Goal: Information Seeking & Learning: Check status

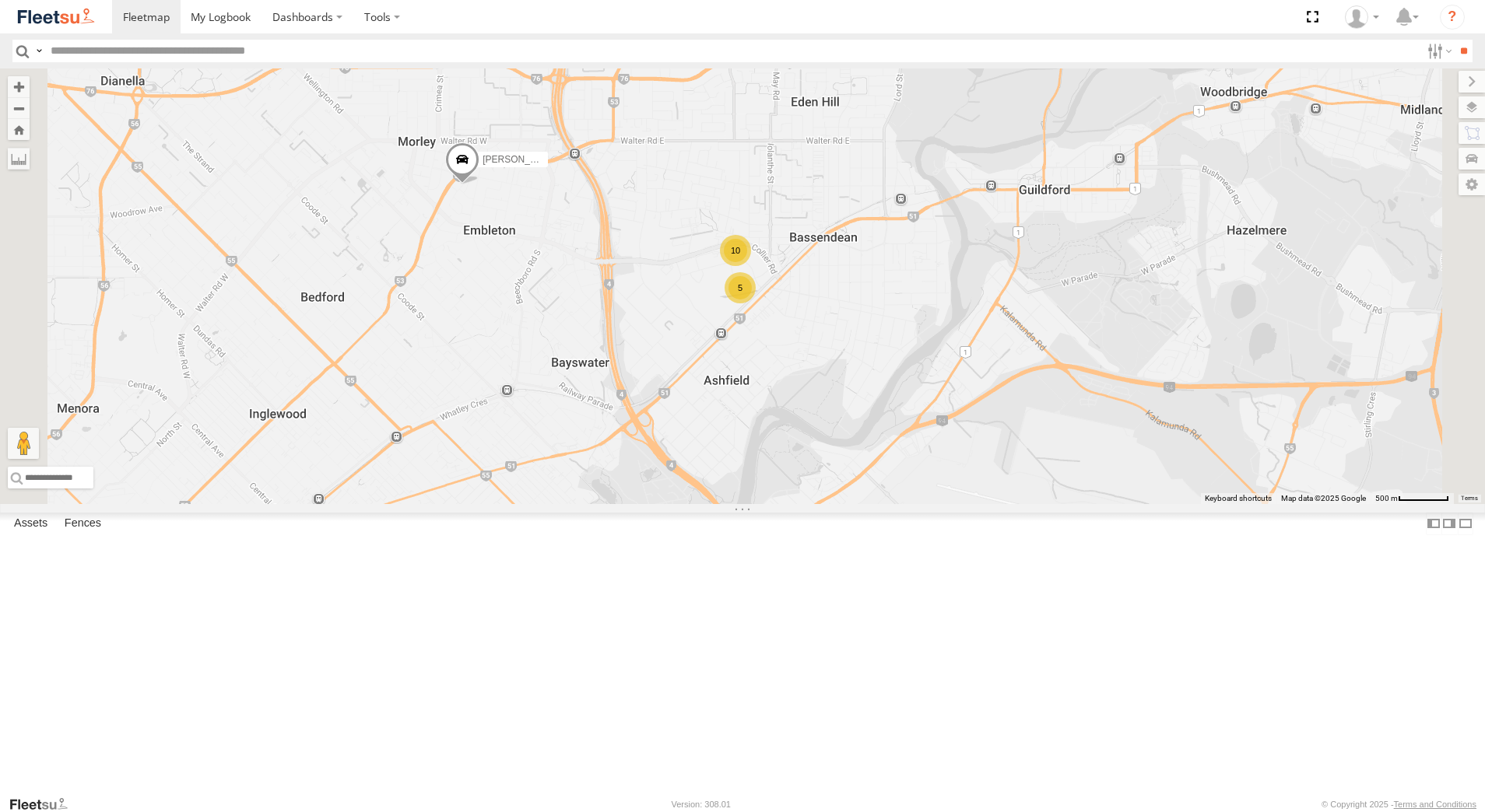
select select "**********"
drag, startPoint x: 0, startPoint y: 0, endPoint x: 109, endPoint y: 138, distance: 175.9
click at [0, 0] on div "[PERSON_NAME] - 1GOI926 - 0475 377 301" at bounding box center [0, 0] width 0 height 0
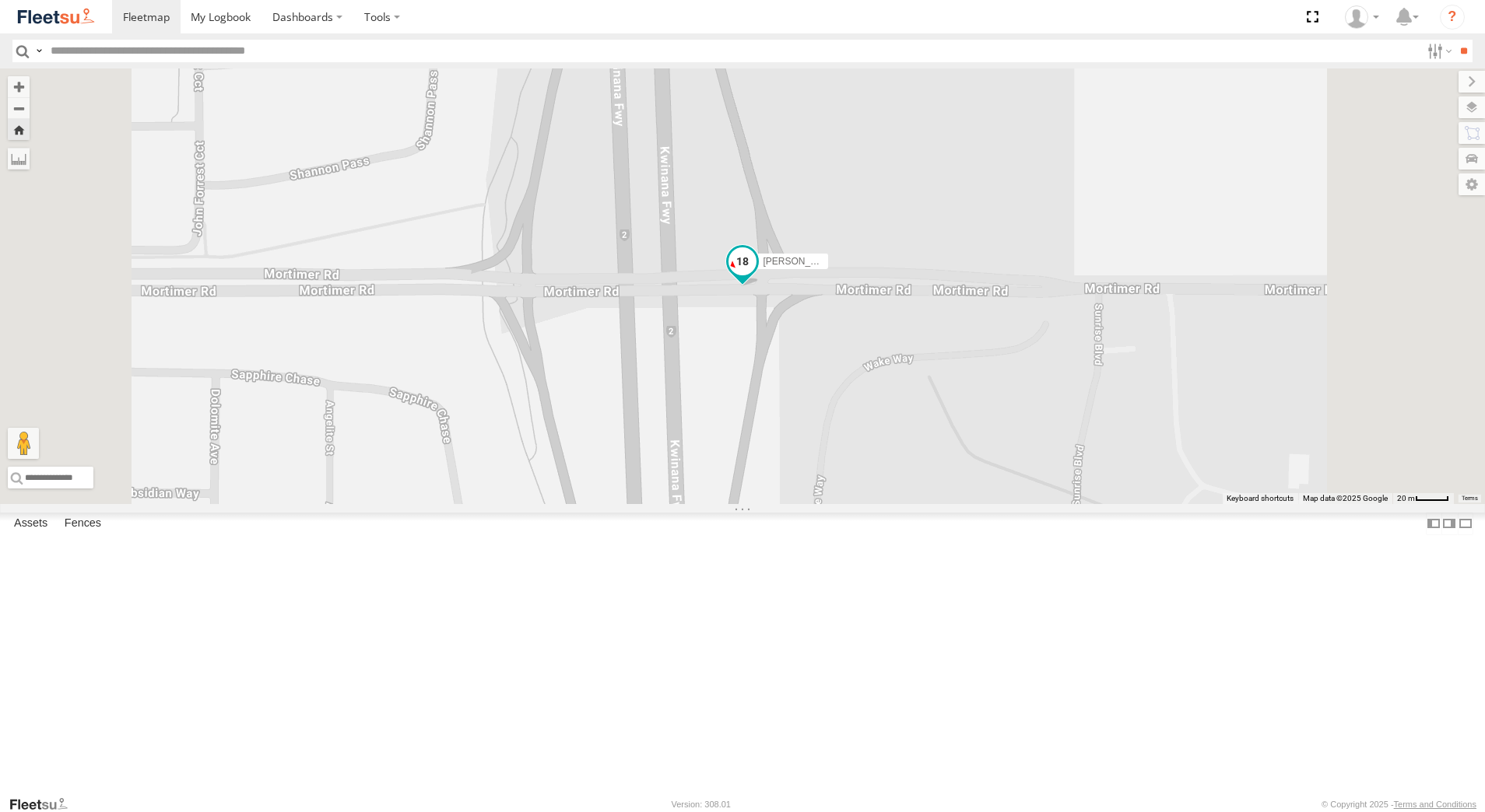
click at [757, 275] on span at bounding box center [742, 261] width 28 height 28
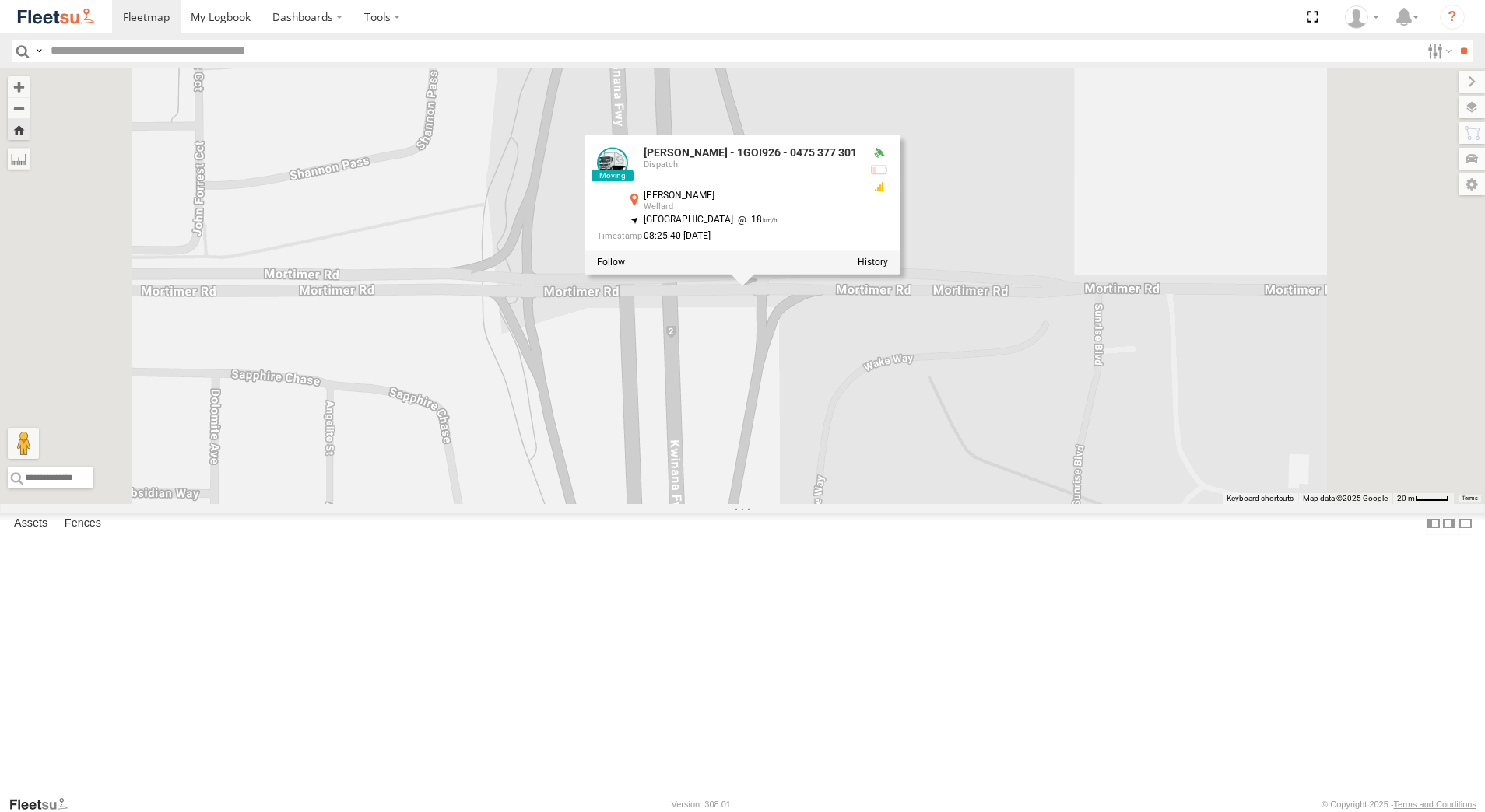
click at [900, 274] on div at bounding box center [743, 262] width 316 height 23
click at [1054, 413] on div "[PERSON_NAME] - 1GOI926 - 0475 377 301 [PERSON_NAME] - 1GOI926 - 0475 377 301 D…" at bounding box center [742, 286] width 1485 height 436
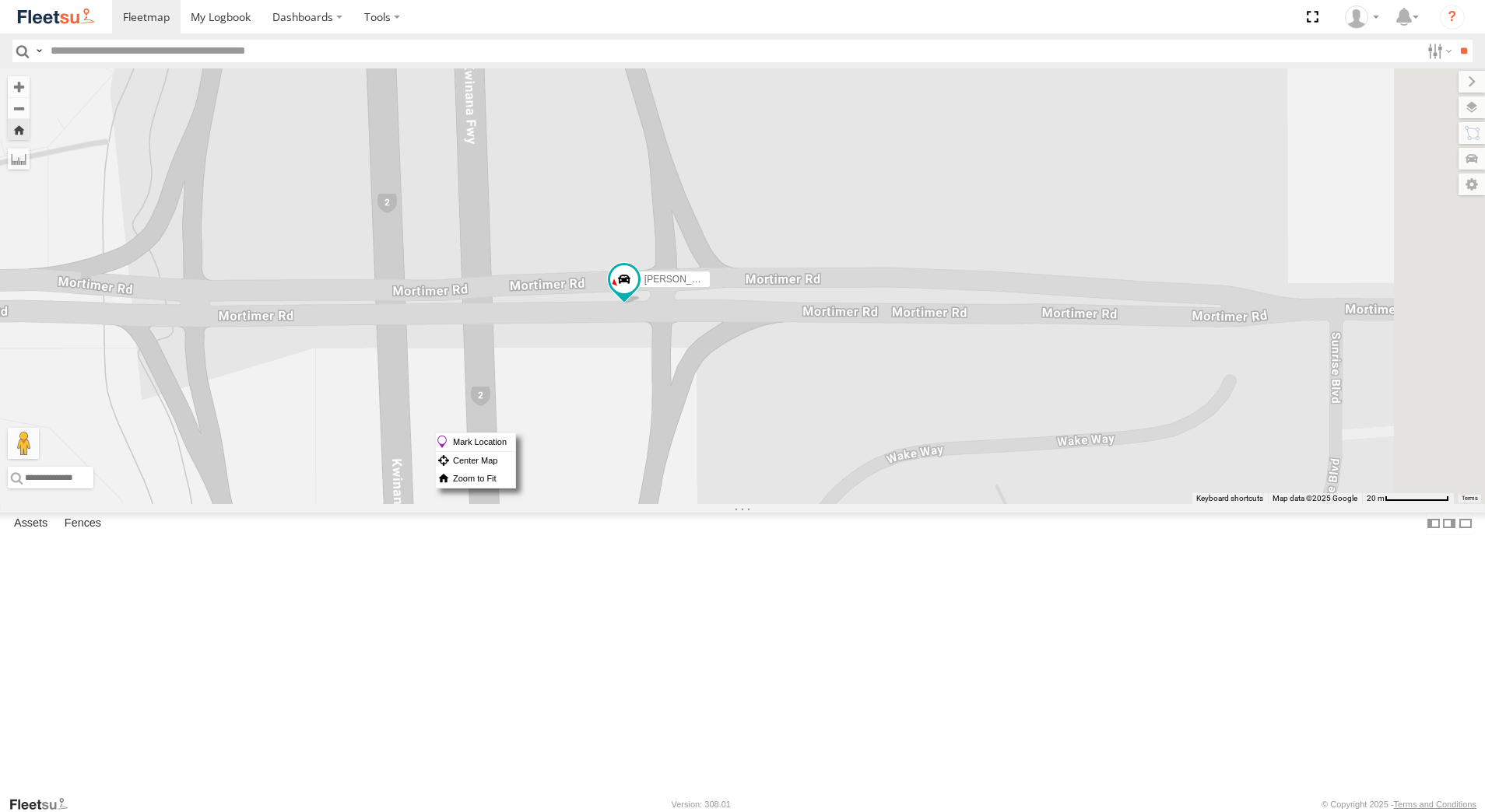
drag, startPoint x: 824, startPoint y: 432, endPoint x: 926, endPoint y: 357, distance: 126.6
click at [926, 357] on div "[PERSON_NAME] - 1GOI926 - 0475 377 301" at bounding box center [742, 286] width 1485 height 436
click at [638, 294] on span at bounding box center [624, 279] width 28 height 28
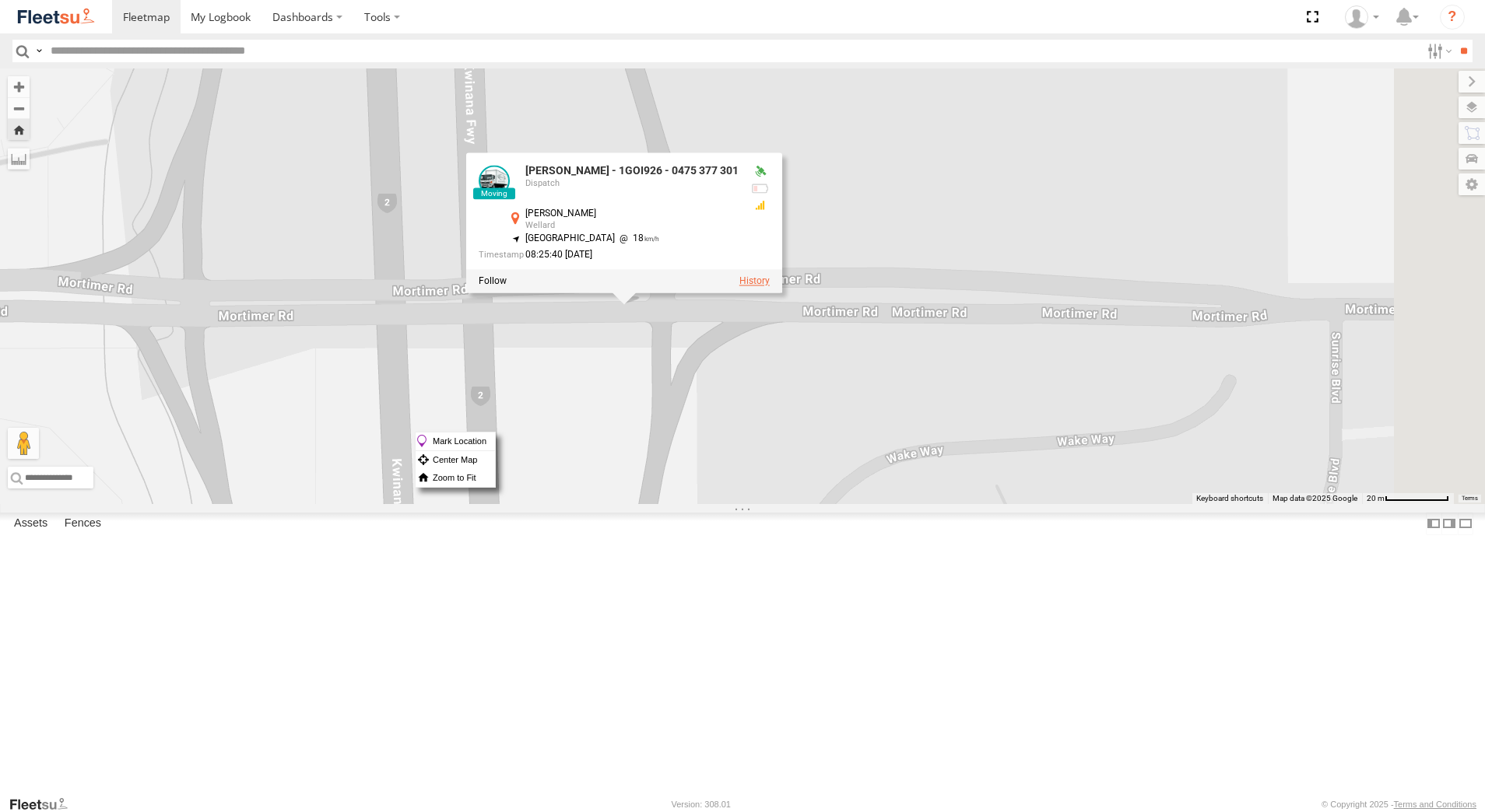
click at [769, 287] on label at bounding box center [755, 281] width 31 height 11
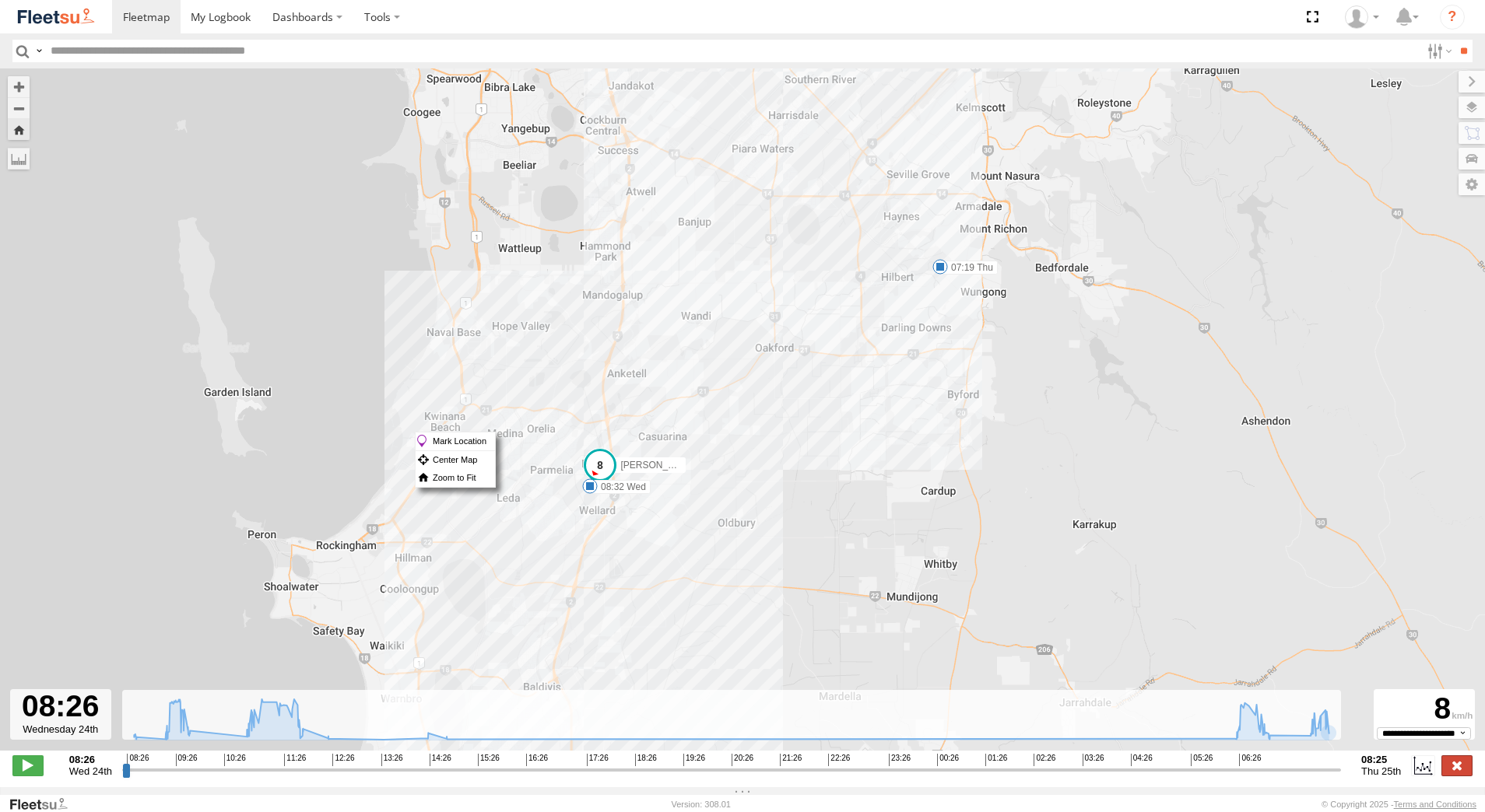
click at [1463, 776] on label at bounding box center [1457, 766] width 31 height 21
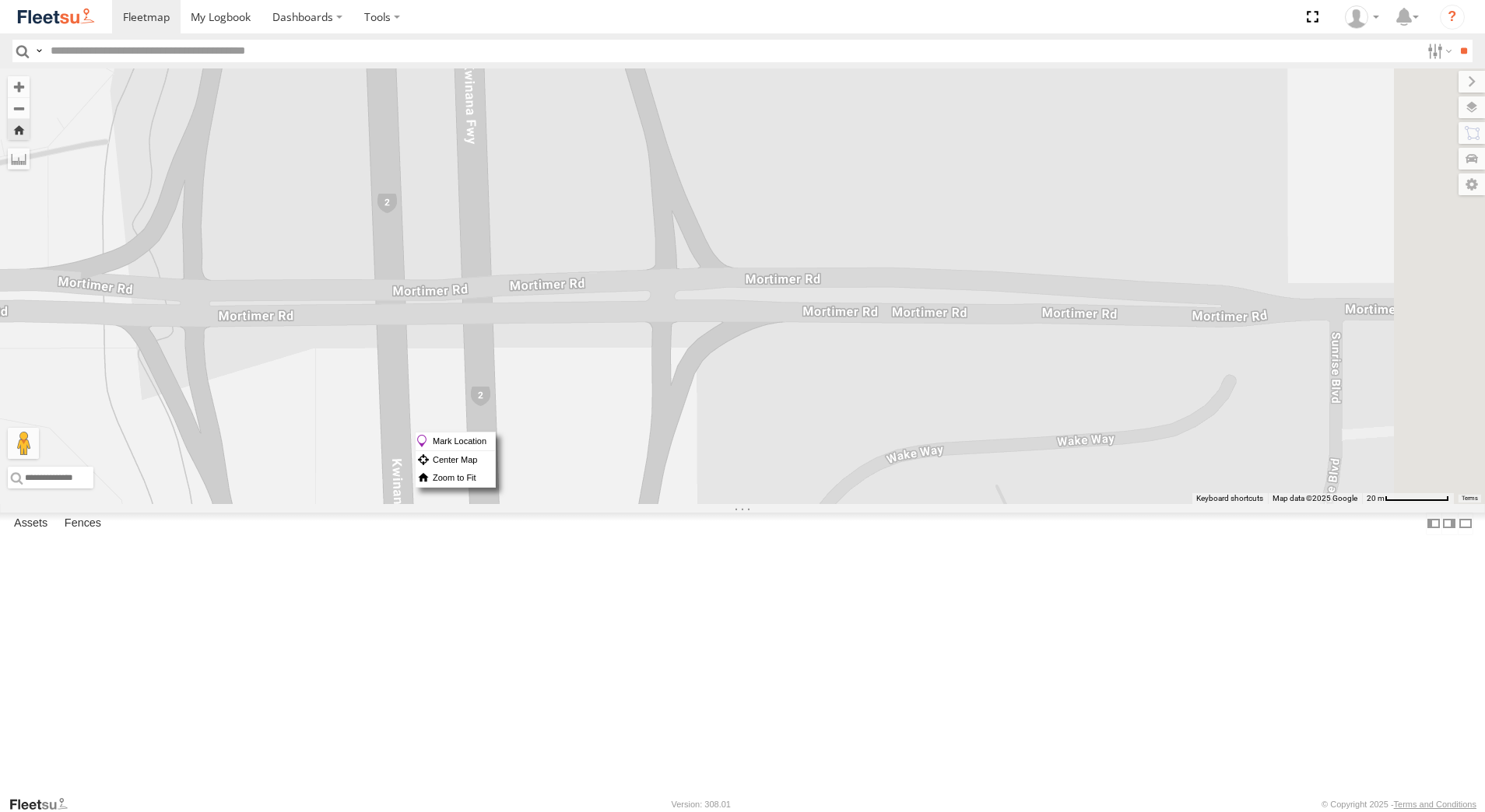
click at [0, 0] on div "[PERSON_NAME] - 1IAM429 - 0456 928 992" at bounding box center [0, 0] width 0 height 0
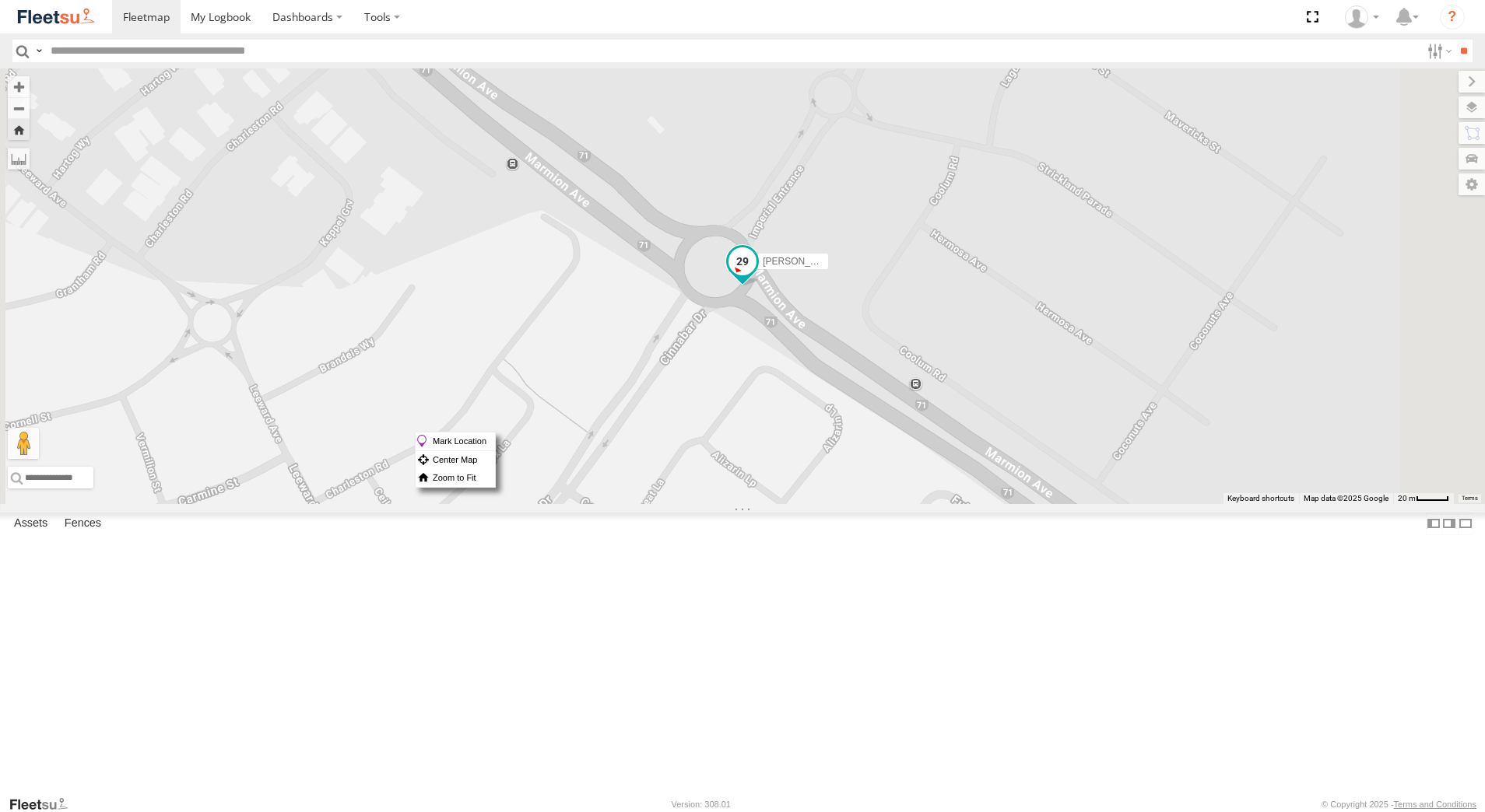
click at [757, 276] on span at bounding box center [742, 262] width 28 height 28
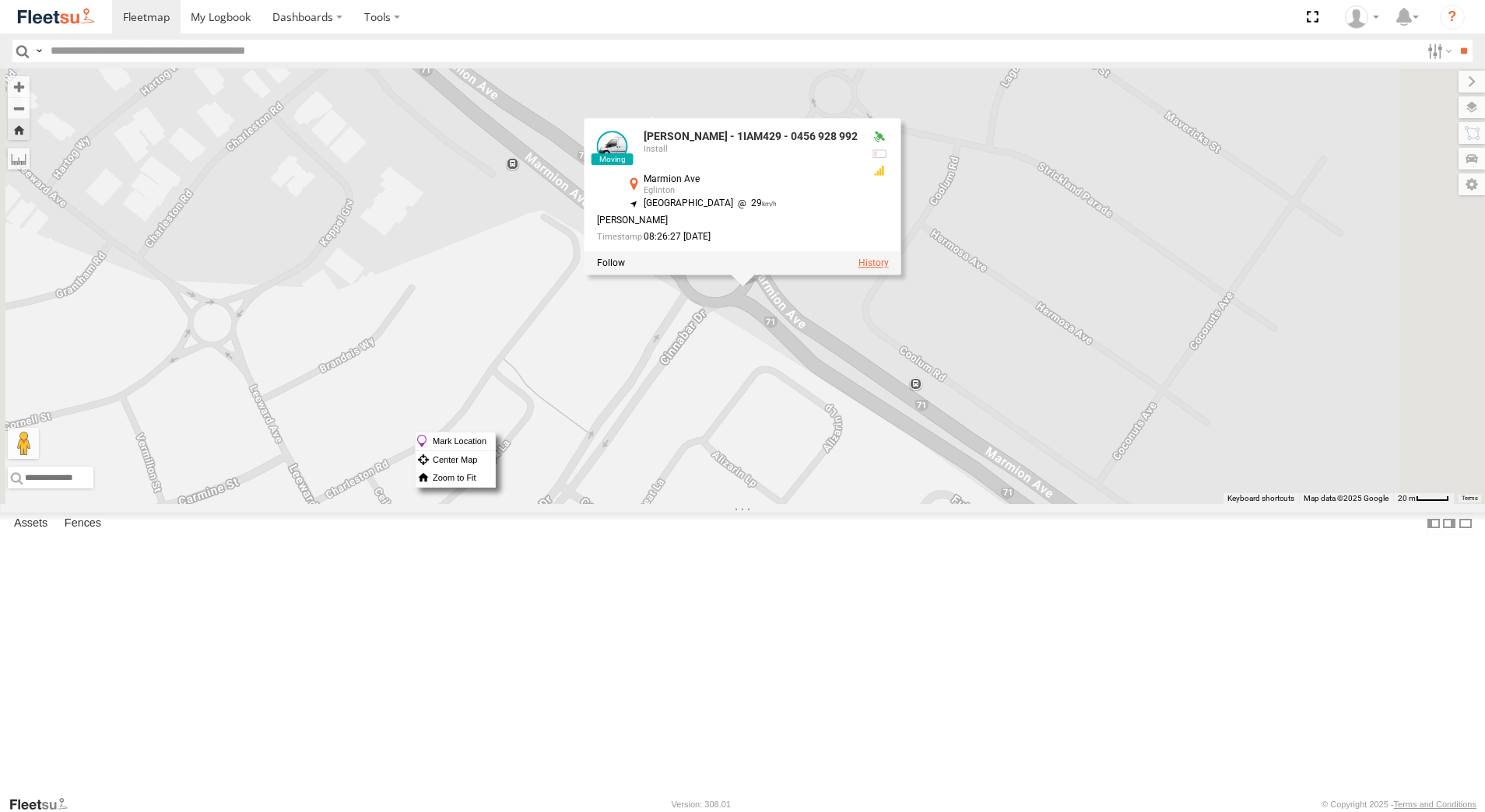
click at [889, 269] on label at bounding box center [874, 263] width 31 height 11
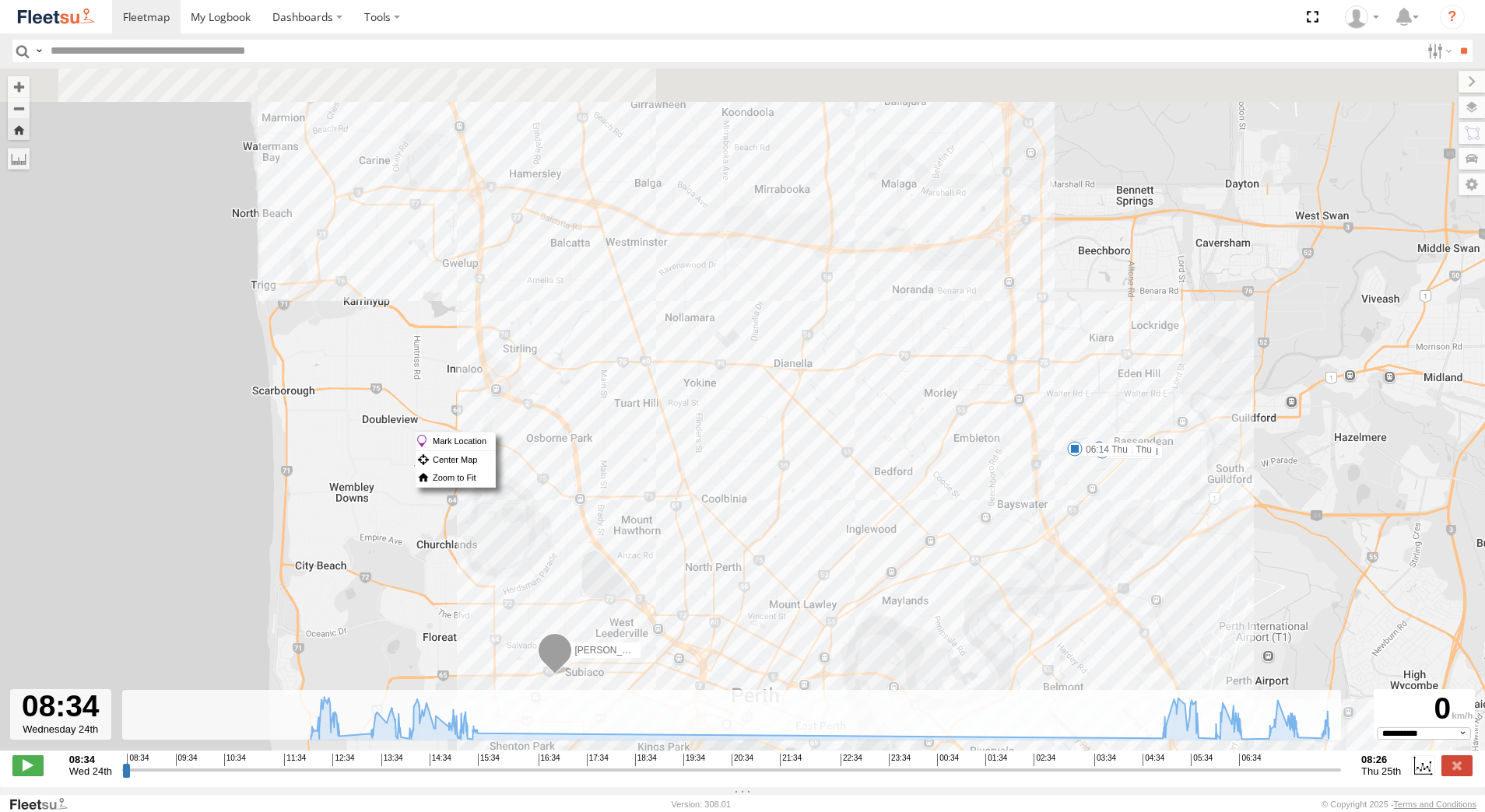
drag, startPoint x: 719, startPoint y: 273, endPoint x: 909, endPoint y: 501, distance: 296.8
click at [877, 473] on div "[PERSON_NAME] - 1IAM429 - 0456 928 992 13:56 Wed 14:55 Wed 15:16 Wed 15:28 Wed …" at bounding box center [742, 417] width 1485 height 698
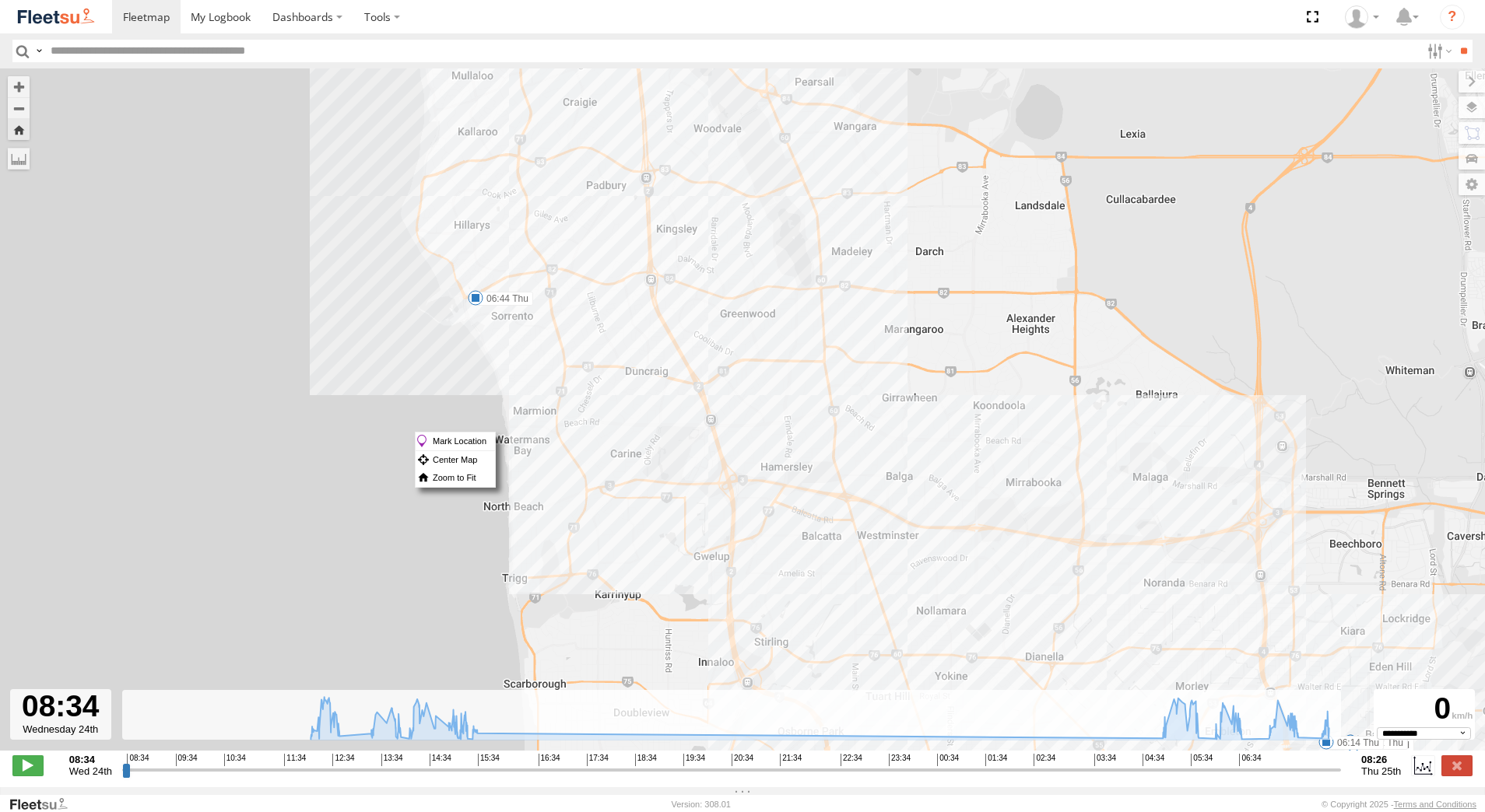
drag, startPoint x: 672, startPoint y: 303, endPoint x: 801, endPoint y: 436, distance: 185.3
click at [800, 435] on div "[PERSON_NAME] - 1IAM429 - 0456 928 992 13:56 Wed 14:55 Wed 15:16 Wed 15:28 Wed …" at bounding box center [742, 417] width 1485 height 698
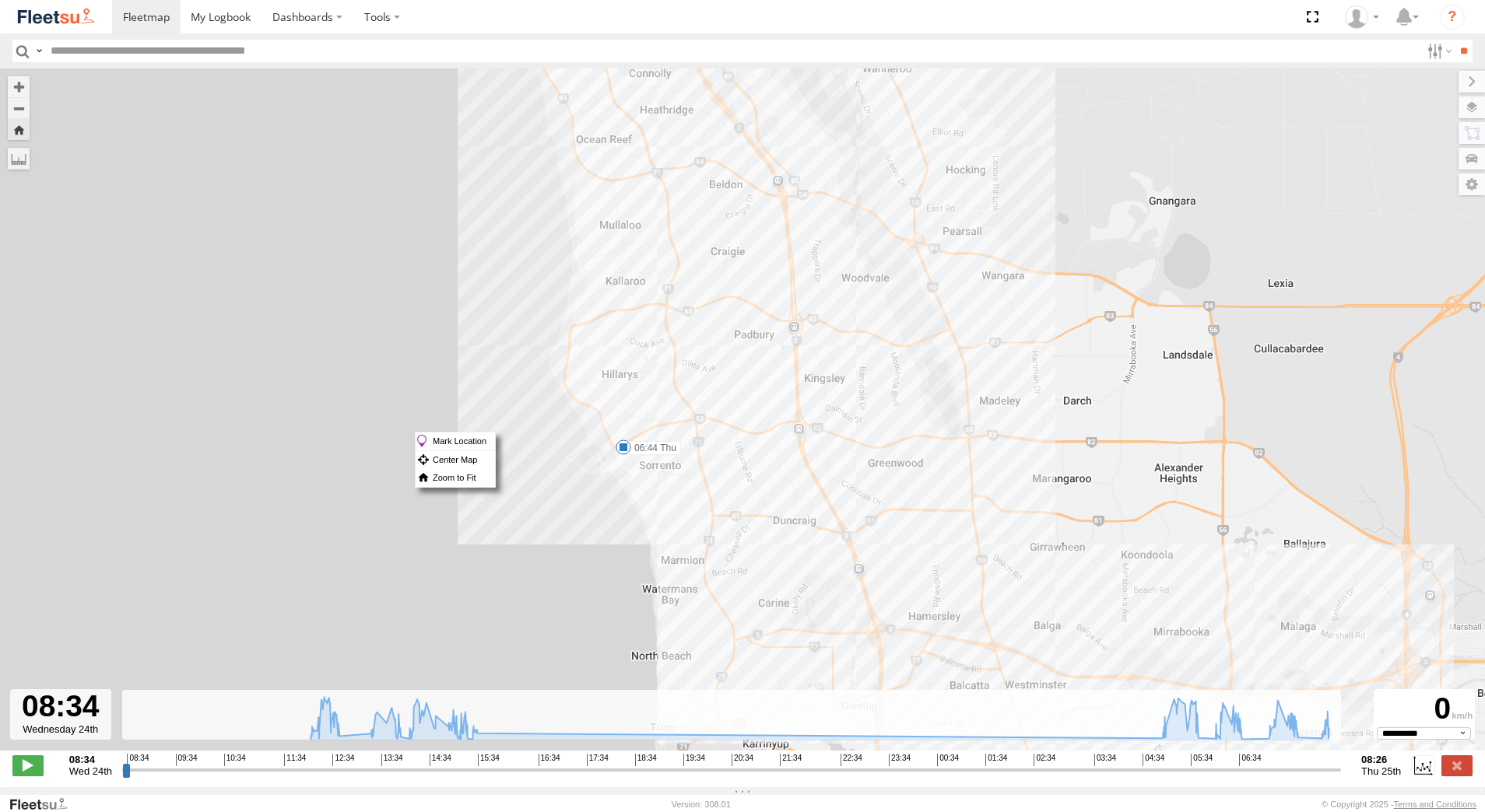
click at [622, 453] on span at bounding box center [623, 447] width 15 height 15
click at [915, 552] on div "[PERSON_NAME] - 1IAM429 - 0456 928 992 13:56 Wed 14:55 Wed 15:16 Wed 15:28 Wed …" at bounding box center [742, 417] width 1485 height 698
click at [1458, 776] on label at bounding box center [1457, 766] width 31 height 21
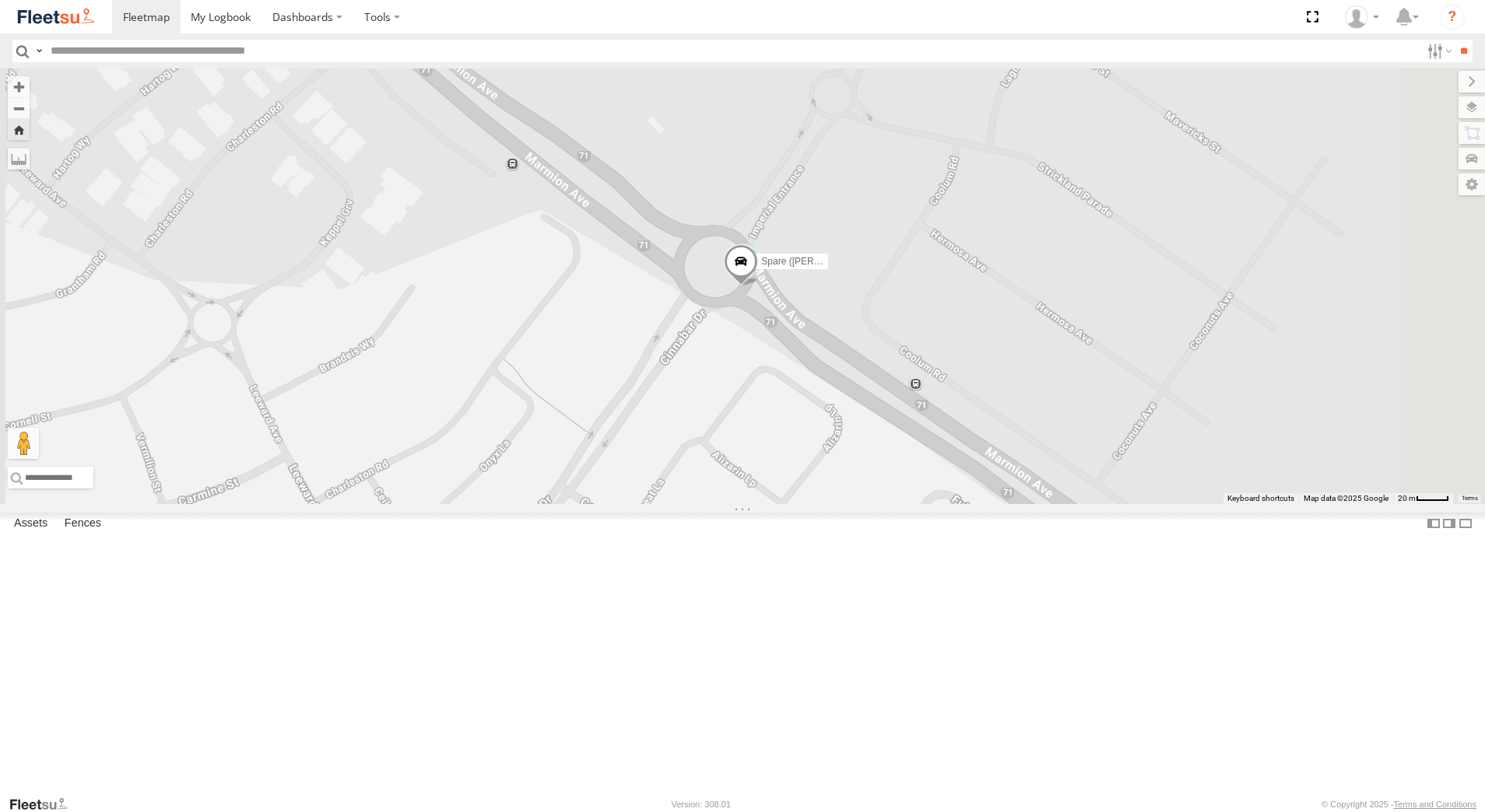
click at [0, 0] on div "[PERSON_NAME] - 1GOI926 - 0475 377 301" at bounding box center [0, 0] width 0 height 0
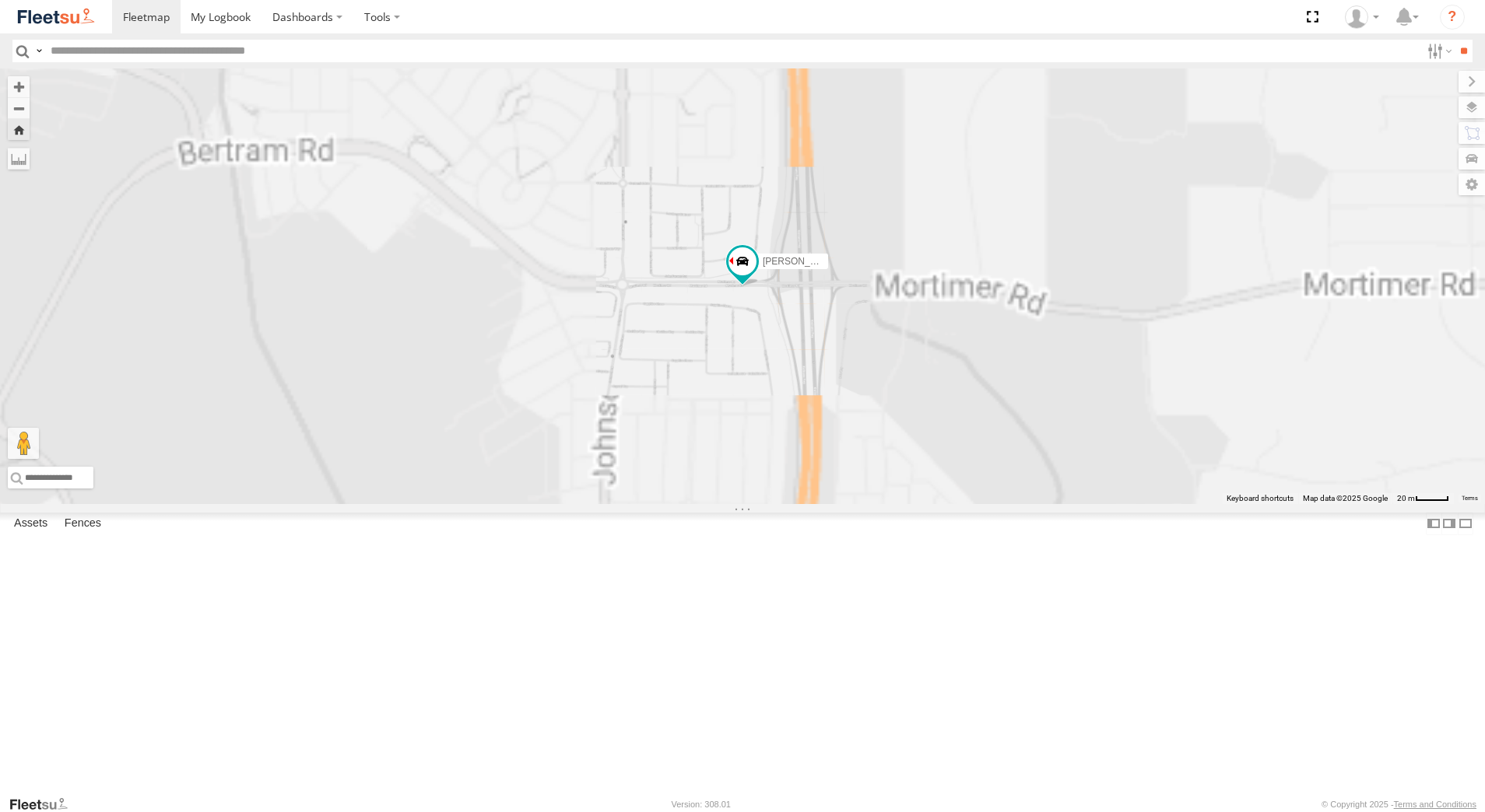
click at [0, 0] on div "Dispatch" at bounding box center [0, 0] width 0 height 0
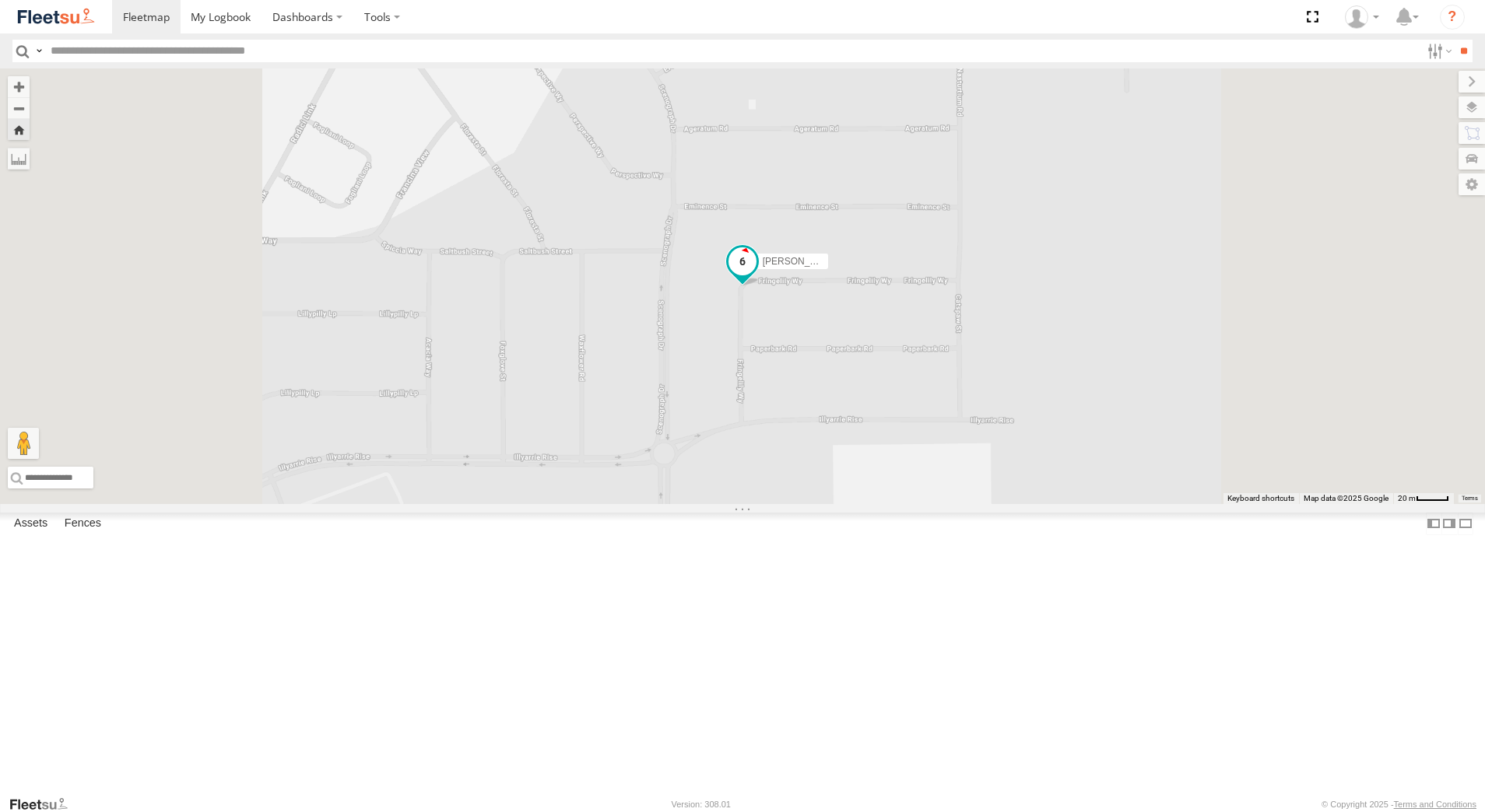
click at [757, 275] on span at bounding box center [742, 261] width 28 height 28
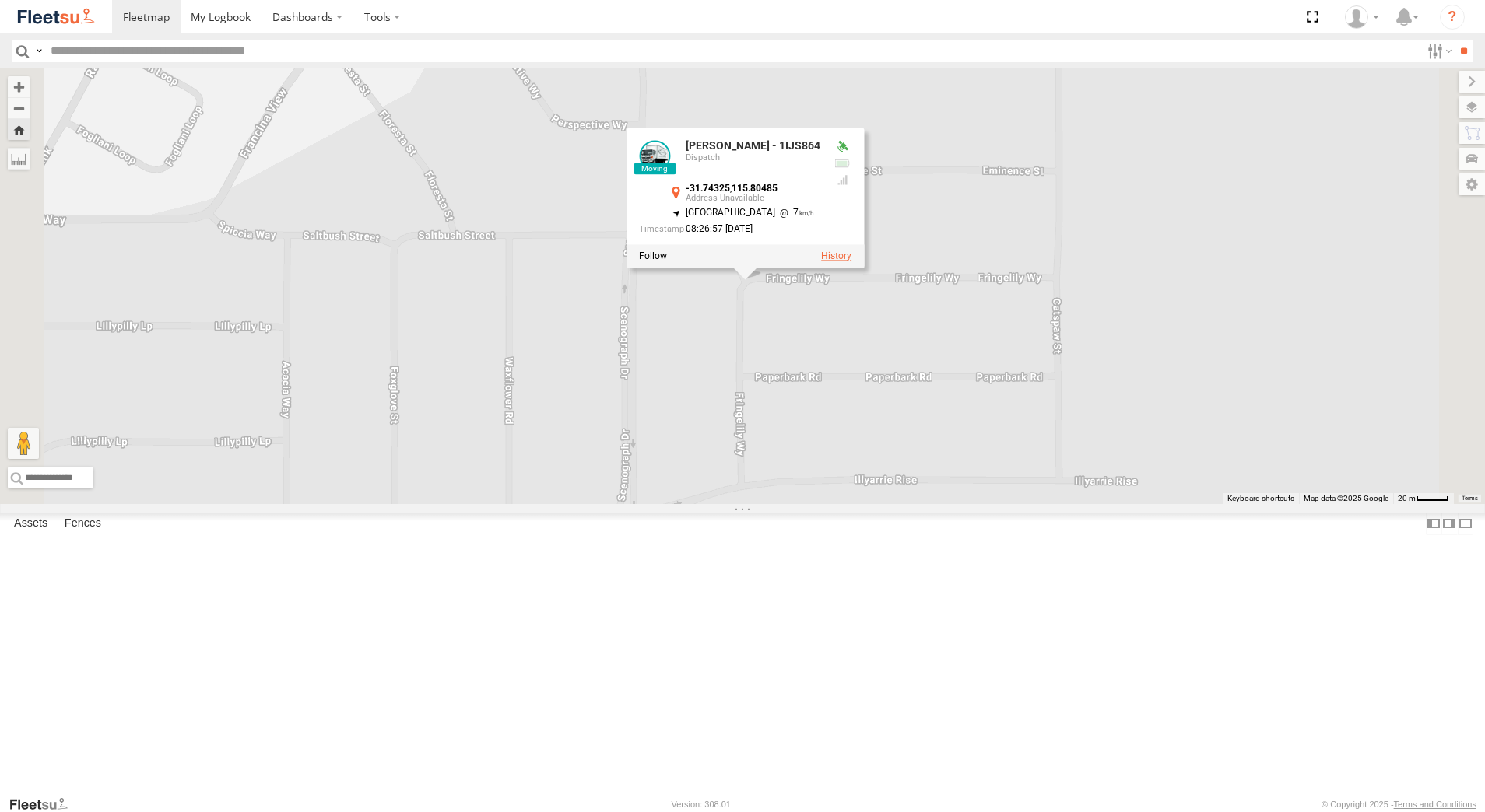
click at [852, 262] on label at bounding box center [836, 256] width 31 height 11
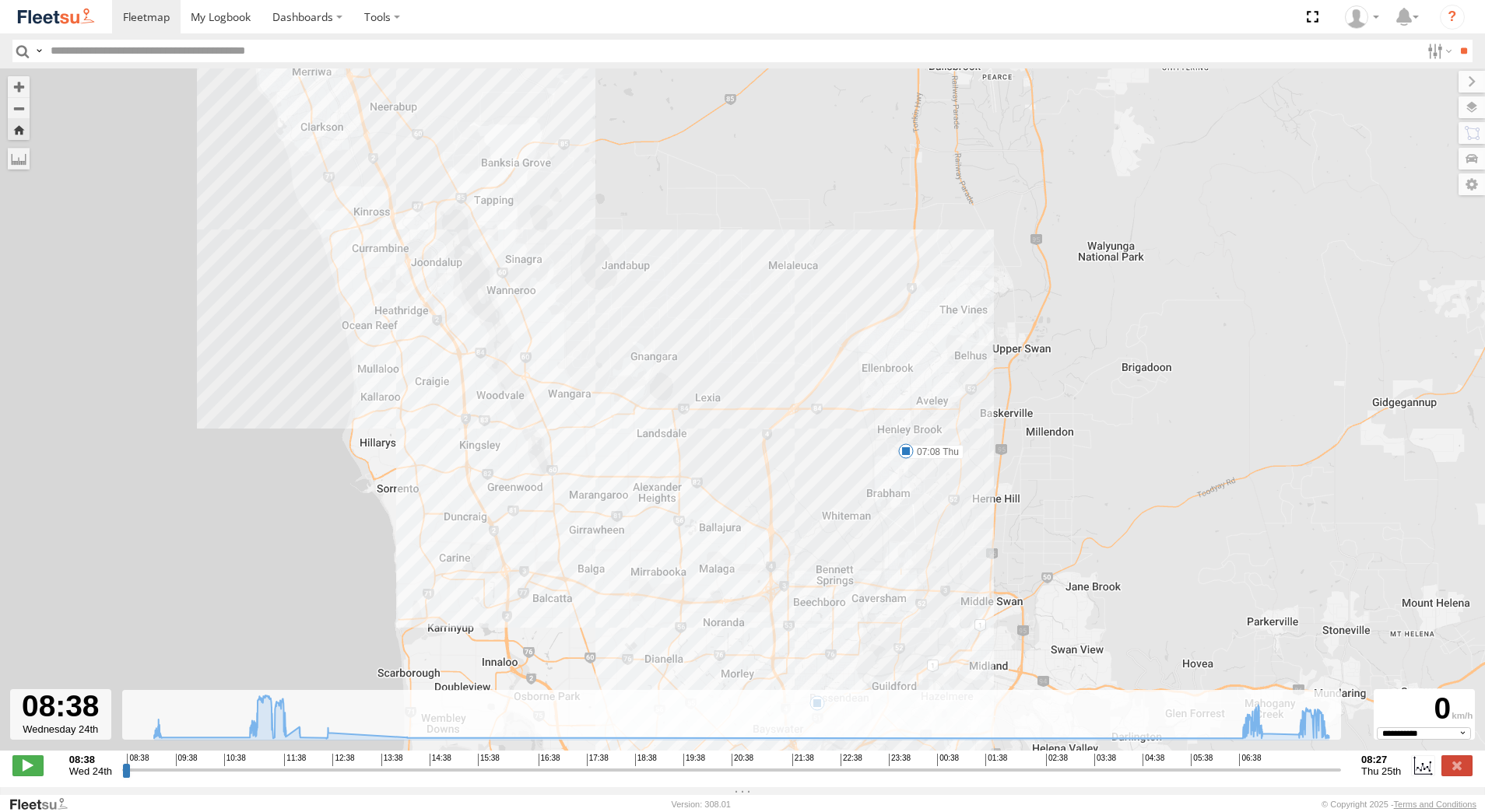
click at [907, 454] on span at bounding box center [905, 451] width 15 height 15
click at [1453, 771] on label at bounding box center [1457, 766] width 31 height 21
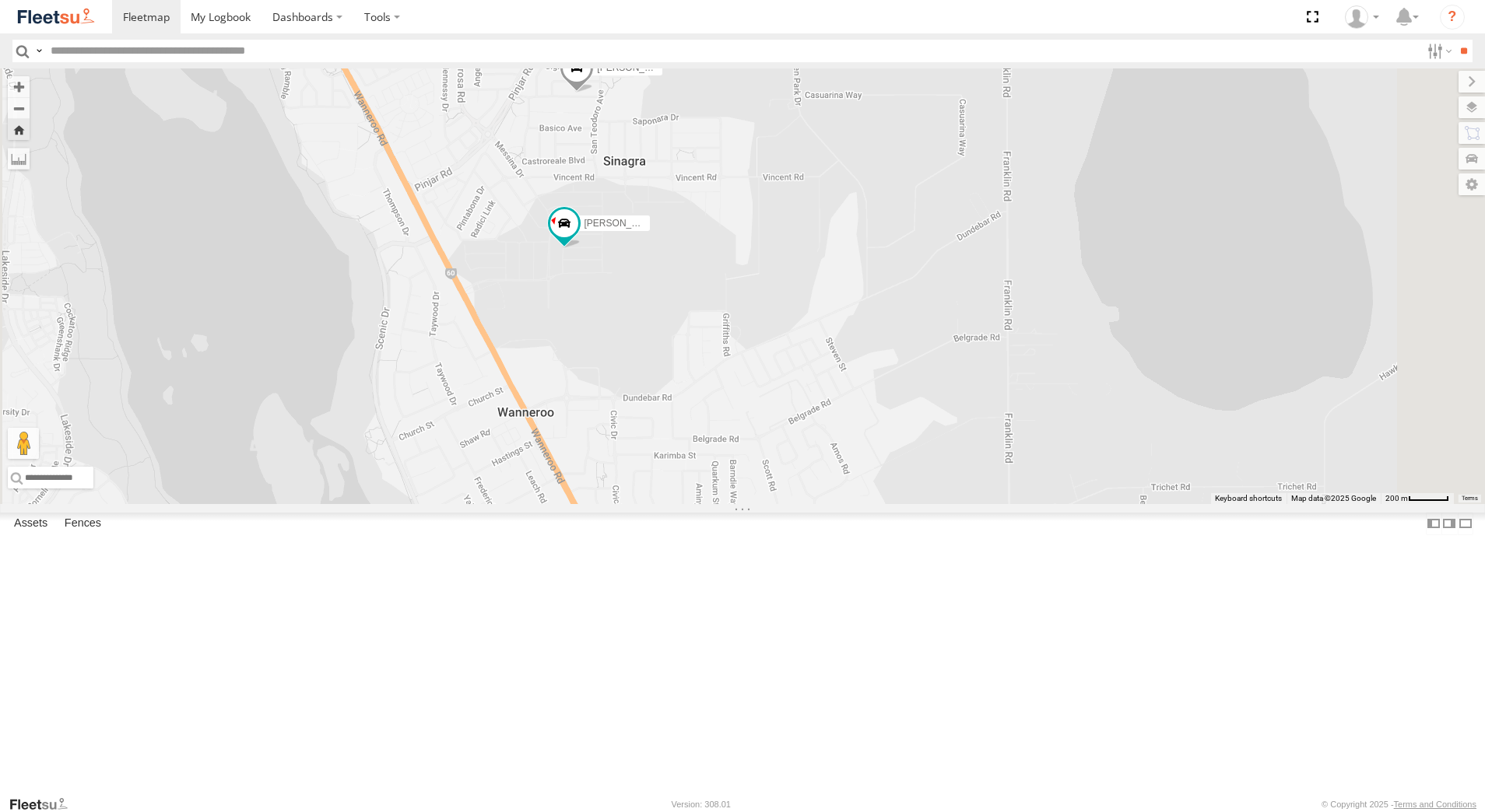
click at [0, 0] on div "[PERSON_NAME] - 1GOI925 -" at bounding box center [0, 0] width 0 height 0
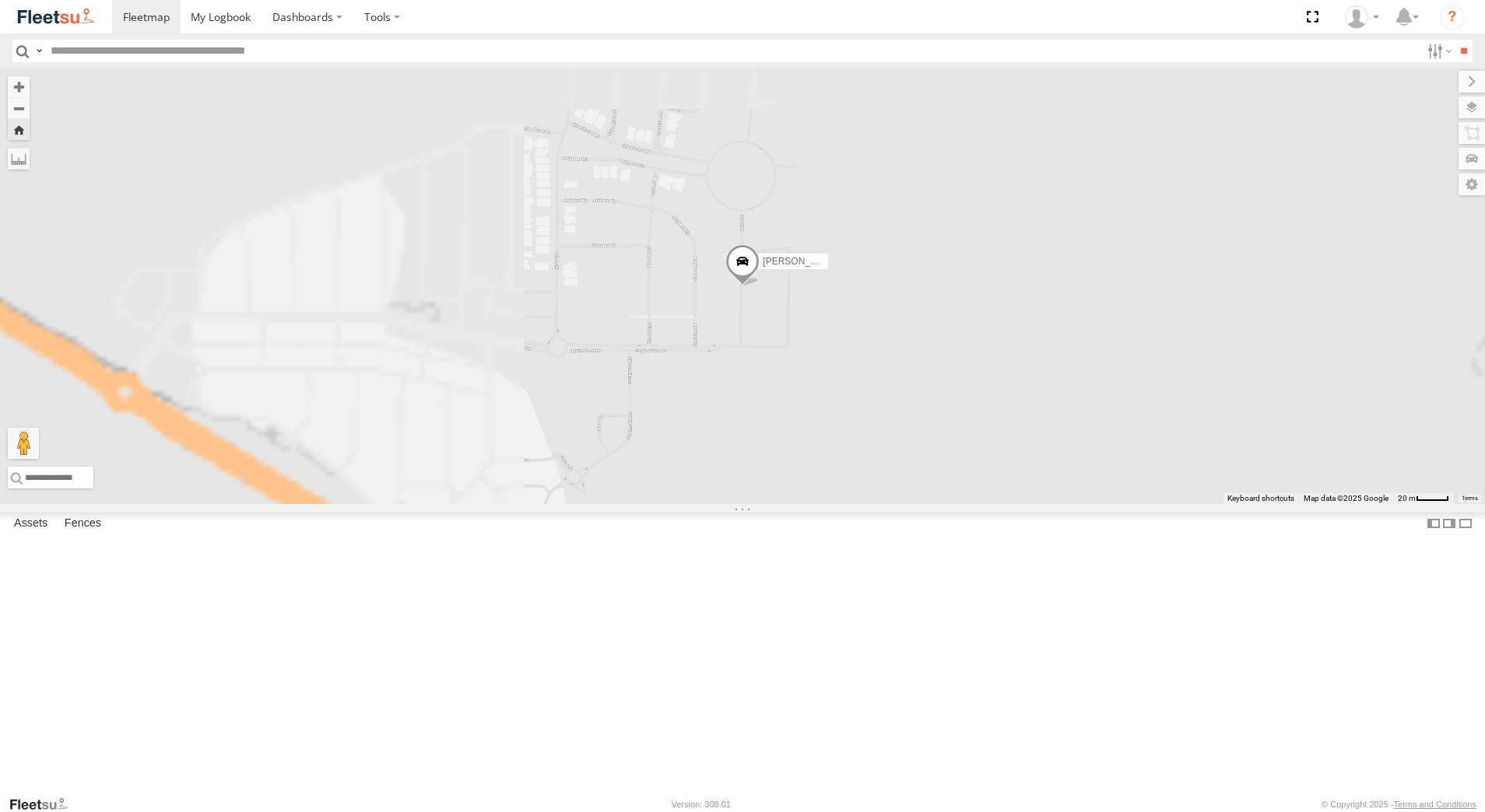
click at [759, 286] on span at bounding box center [742, 265] width 34 height 42
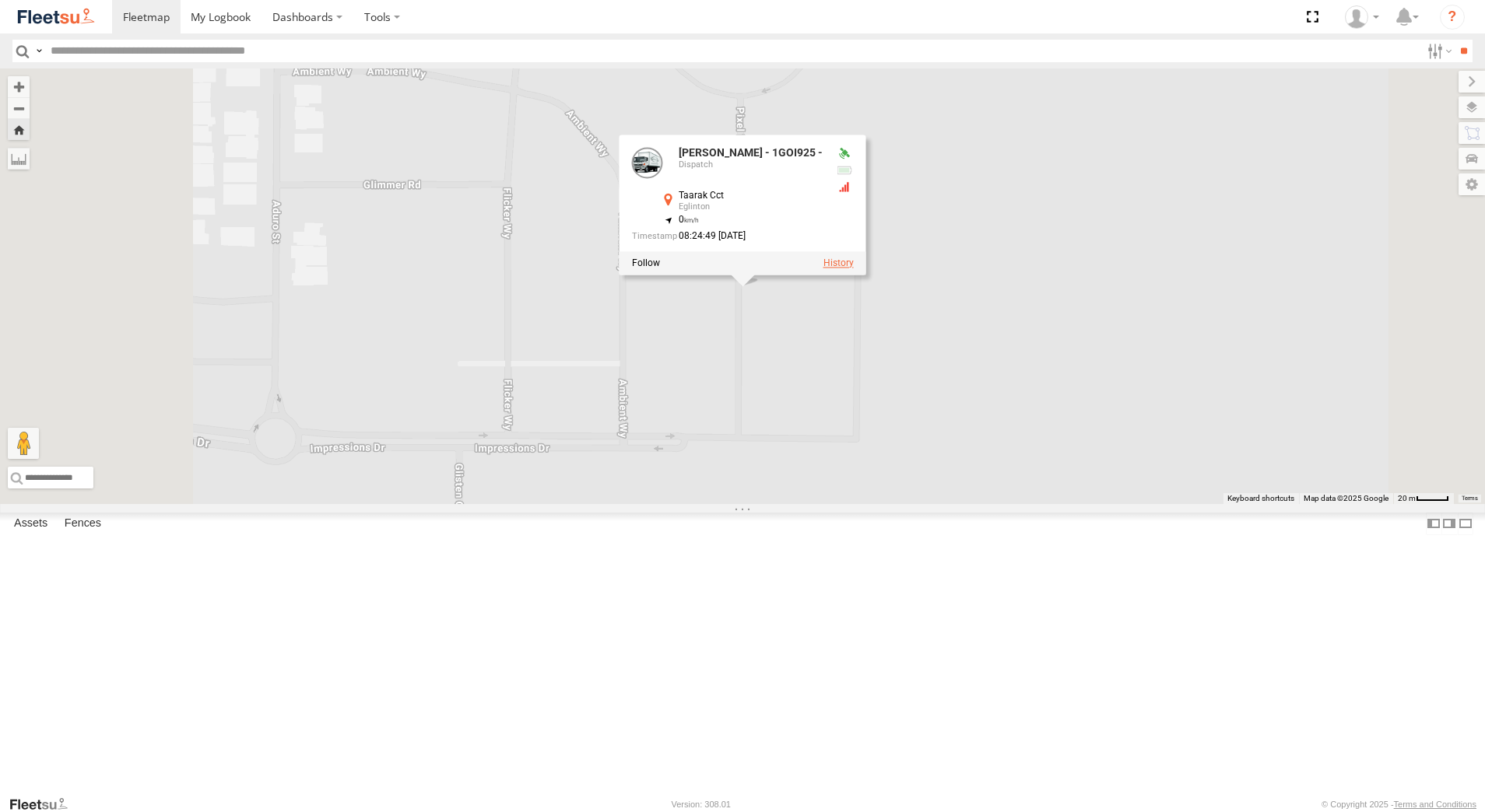
click at [854, 268] on label at bounding box center [839, 262] width 31 height 11
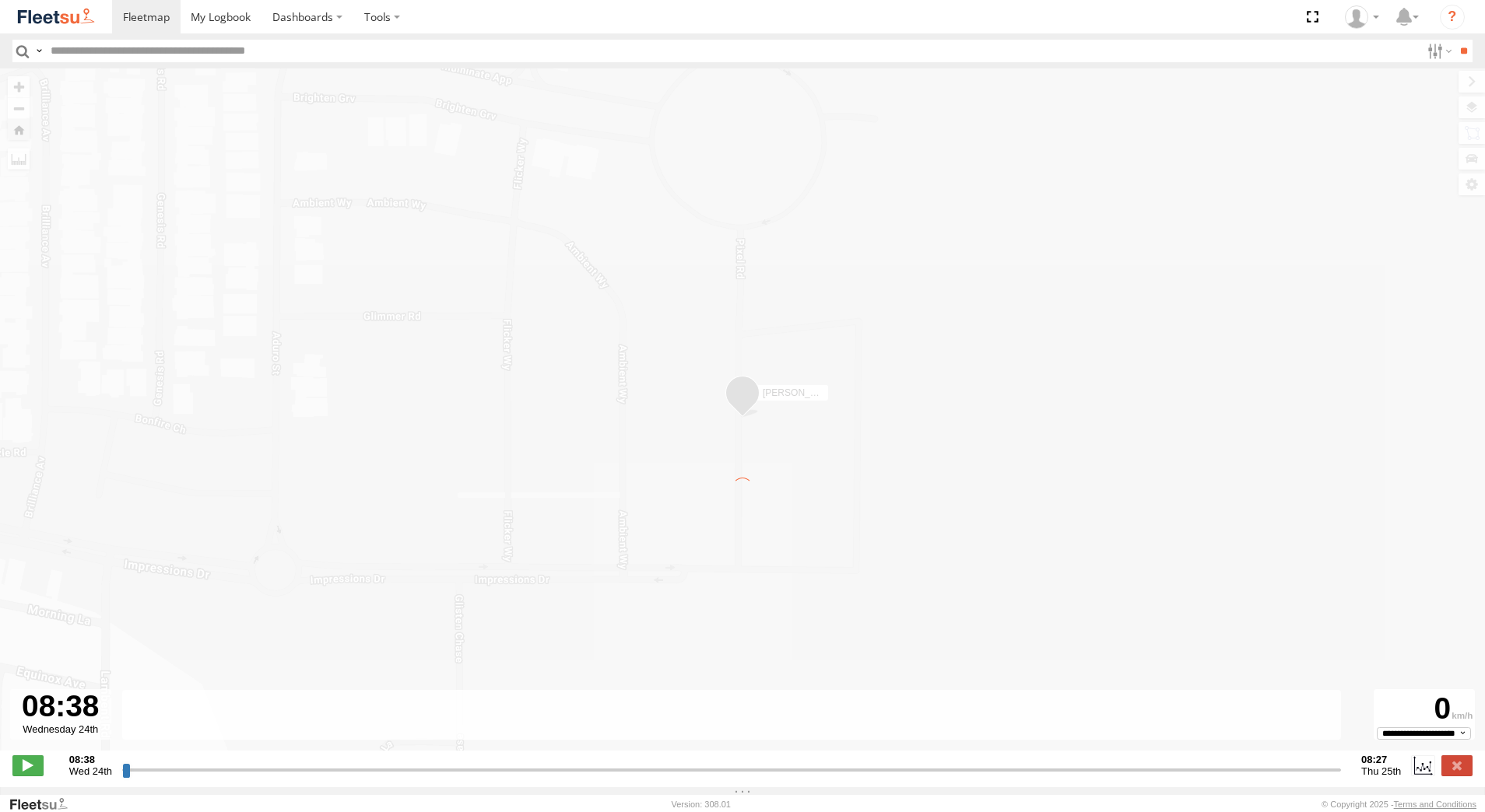
type input "**********"
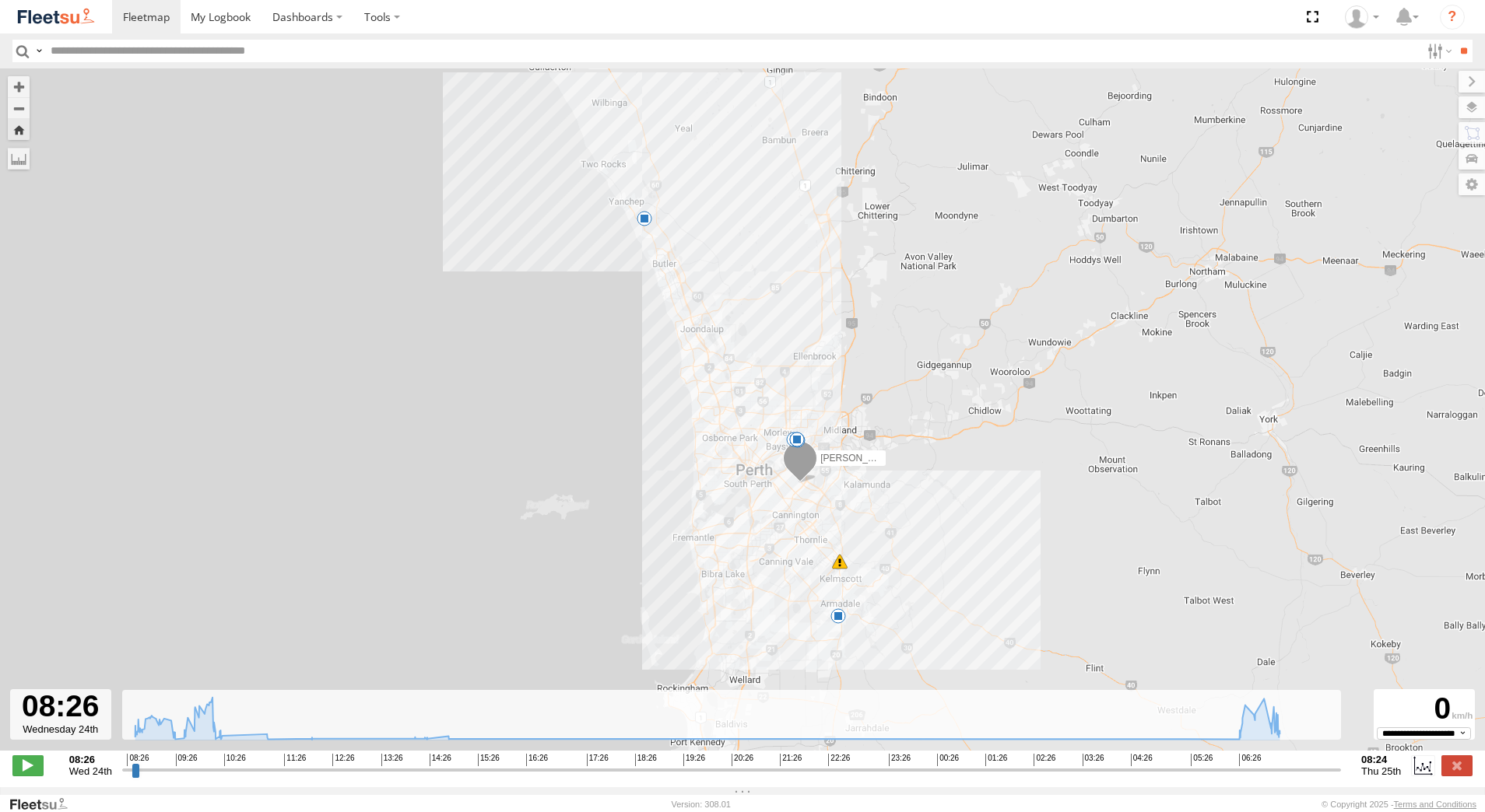
click at [645, 227] on span at bounding box center [645, 219] width 15 height 15
click at [1456, 772] on label at bounding box center [1457, 766] width 31 height 21
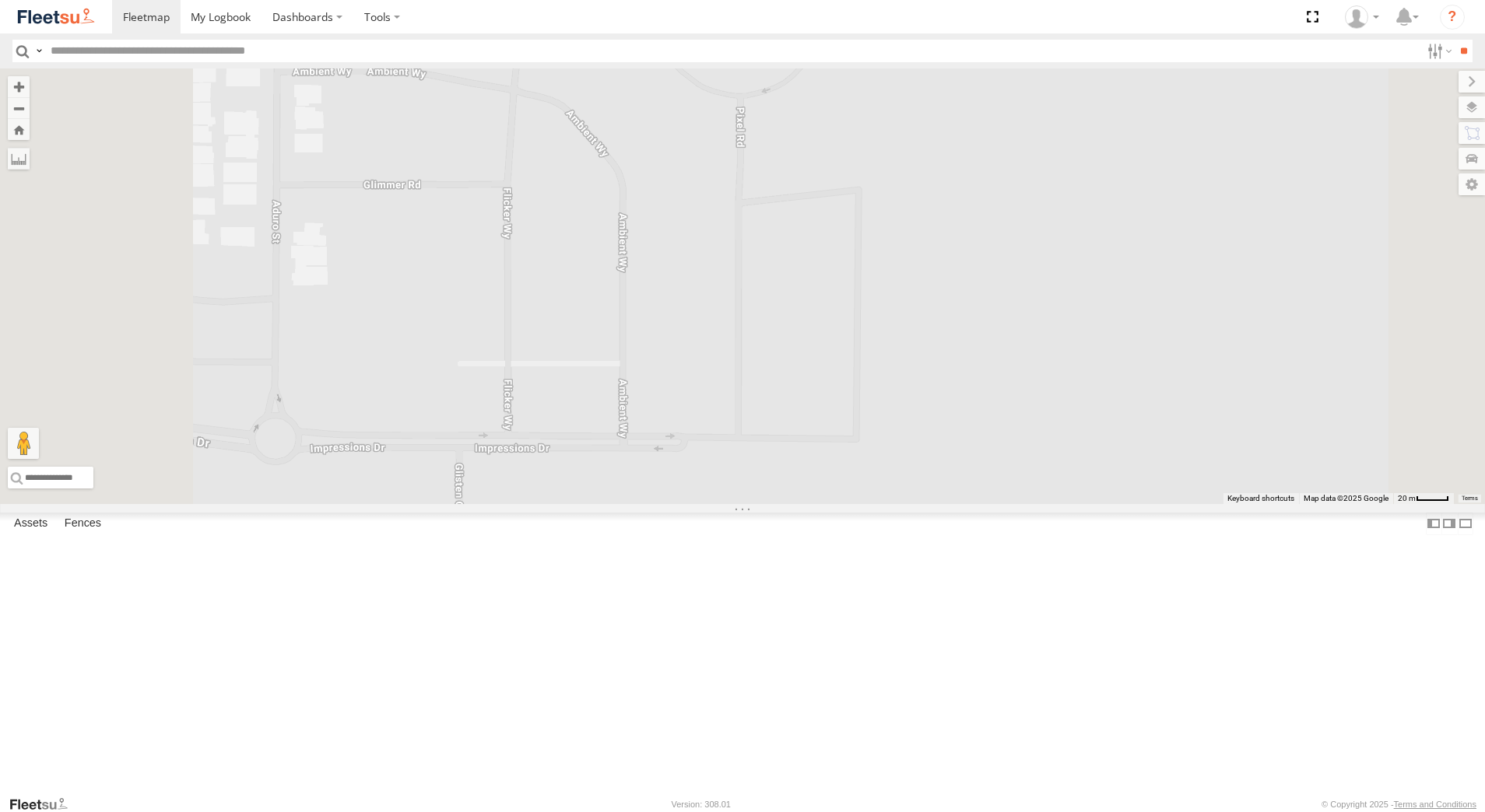
click at [0, 0] on div "[PERSON_NAME] - 1IJS864" at bounding box center [0, 0] width 0 height 0
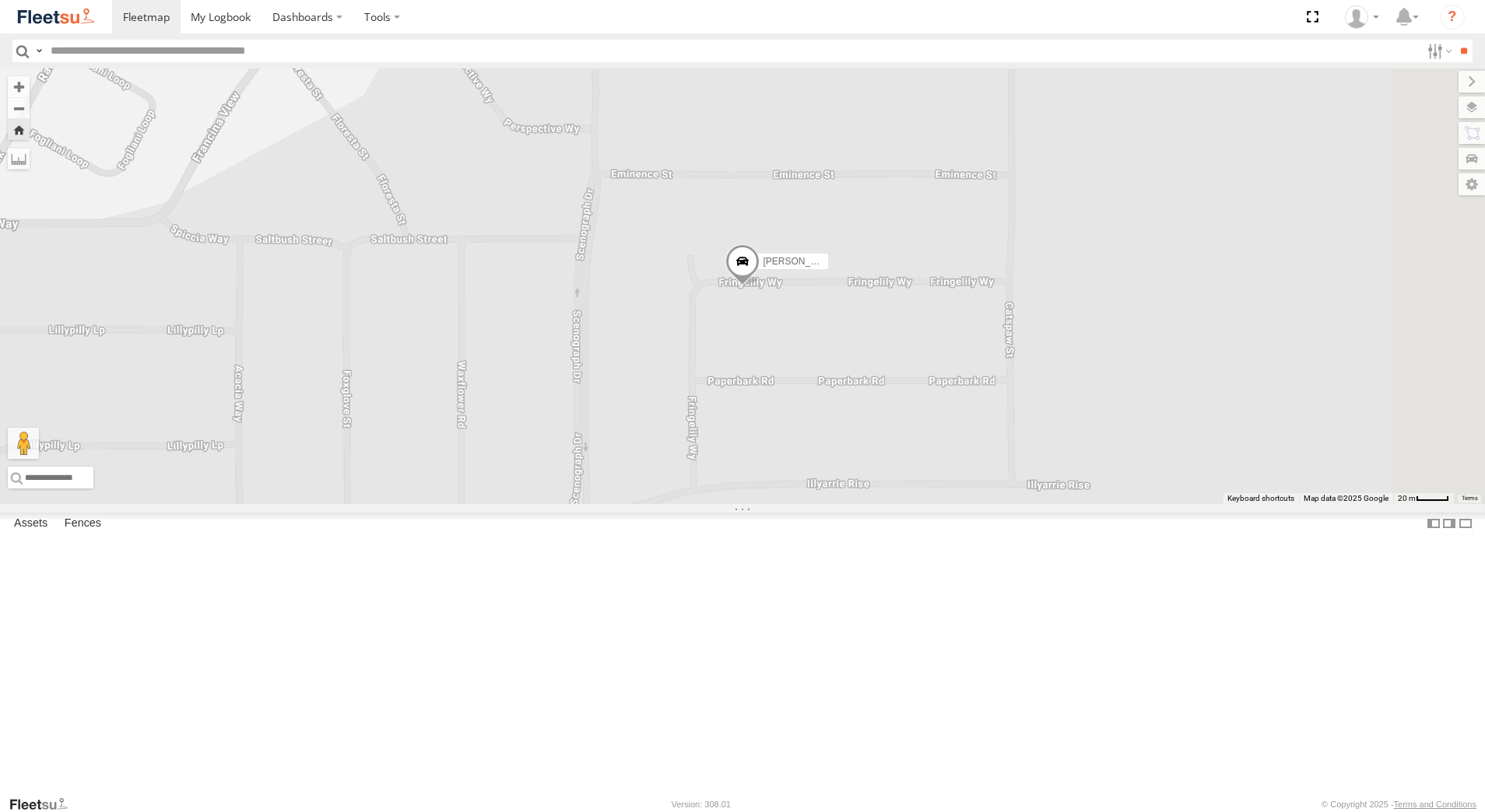
click at [0, 0] on div "[PERSON_NAME] - 1GOI925 -" at bounding box center [0, 0] width 0 height 0
